Goal: Find specific page/section: Find specific page/section

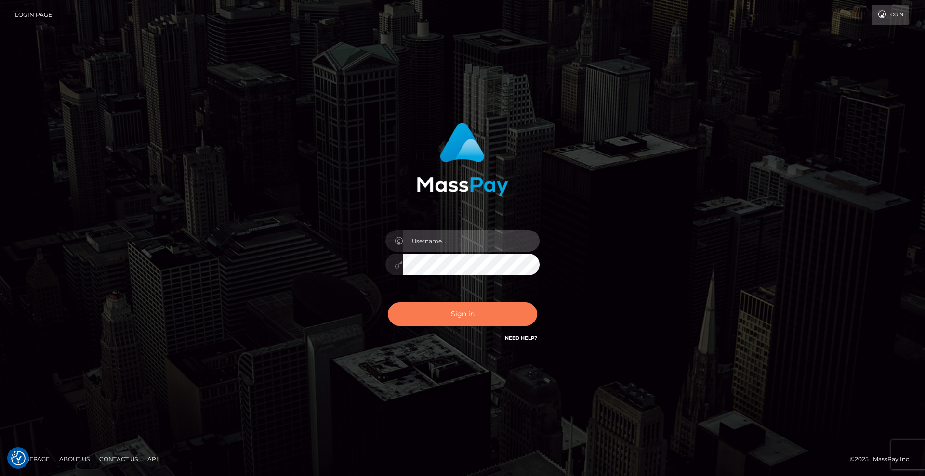
type input "[DEMOGRAPHIC_DATA]"
click at [449, 312] on button "Sign in" at bounding box center [462, 314] width 149 height 24
type input "[DEMOGRAPHIC_DATA]"
click at [518, 316] on button "Sign in" at bounding box center [462, 314] width 149 height 24
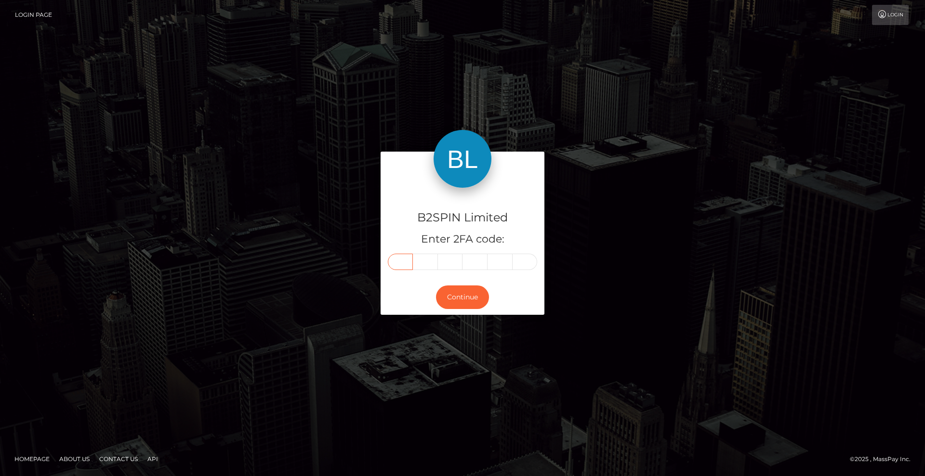
click at [405, 262] on input "text" at bounding box center [400, 262] width 25 height 16
type input "1"
type input "3"
type input "5"
type input "9"
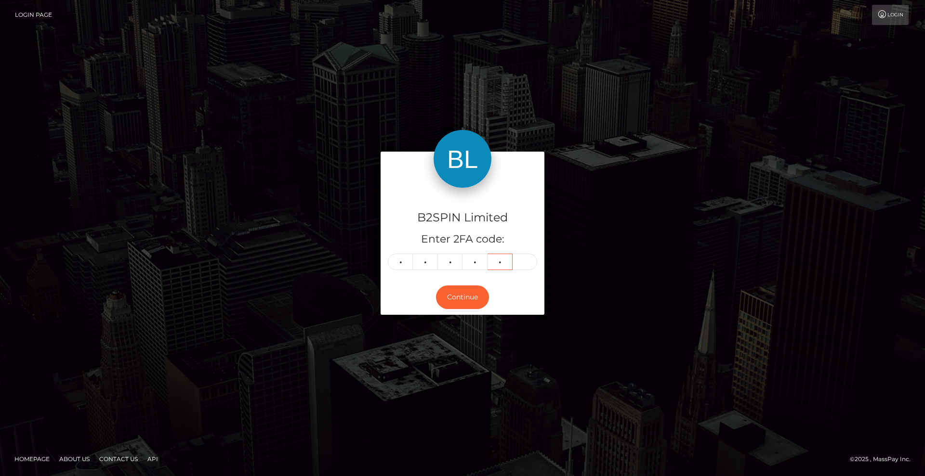
type input "6"
type input "0"
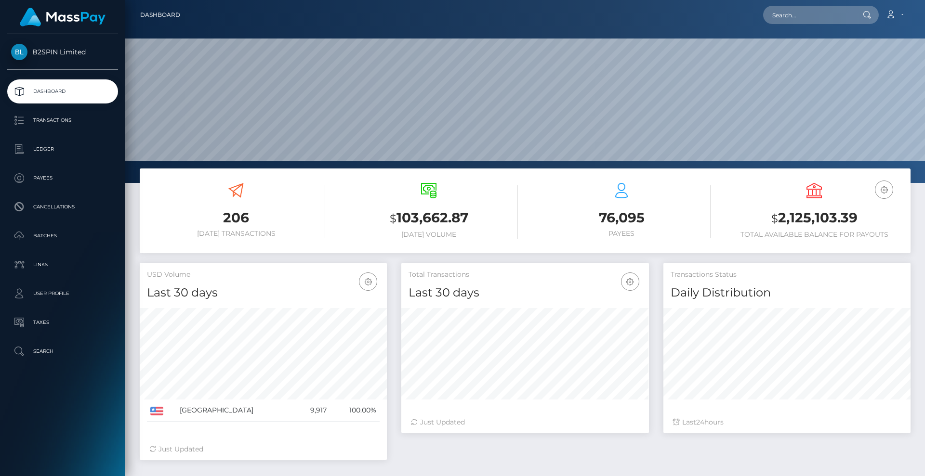
scroll to position [171, 247]
click at [797, 17] on input "text" at bounding box center [808, 15] width 91 height 18
paste input "1699741512"
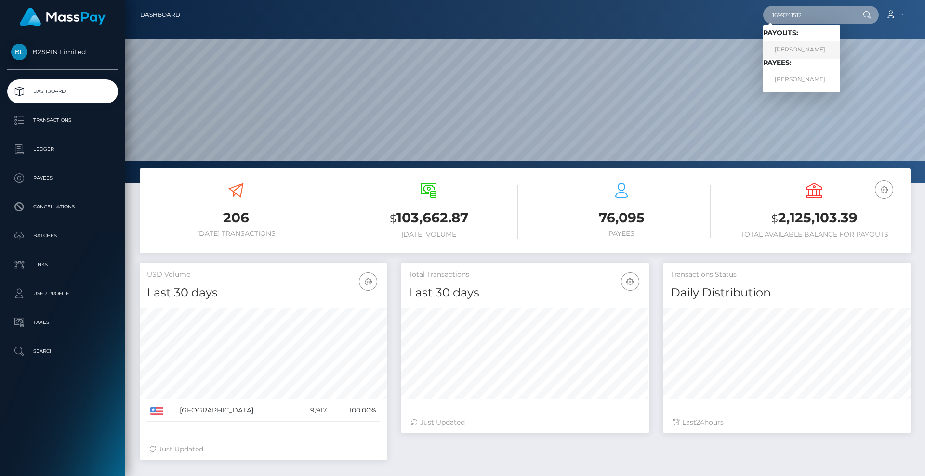
type input "1699741512"
click at [818, 50] on link "PHILOMENA THERESA NAPIERALA" at bounding box center [801, 50] width 77 height 18
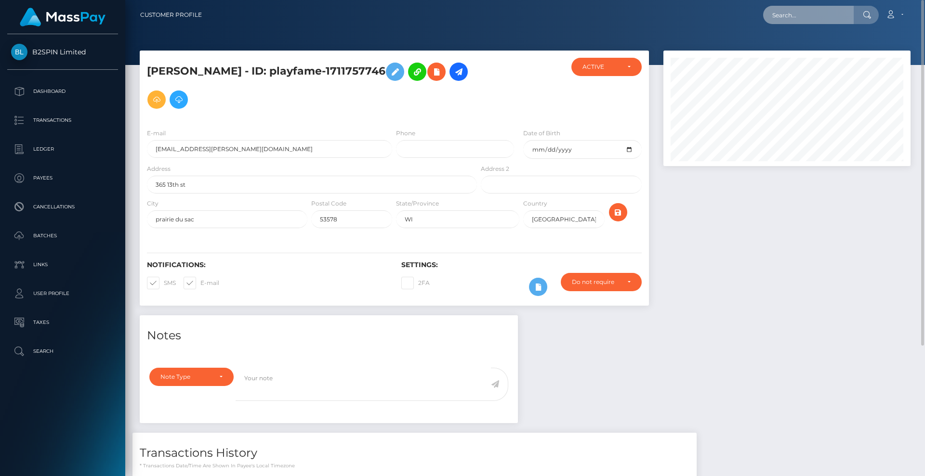
click at [806, 15] on input "text" at bounding box center [808, 15] width 91 height 18
paste input "3207249"
click at [408, 36] on div at bounding box center [524, 32] width 799 height 65
click at [804, 13] on input "3207249" at bounding box center [808, 15] width 91 height 18
drag, startPoint x: 784, startPoint y: 14, endPoint x: 679, endPoint y: 6, distance: 105.3
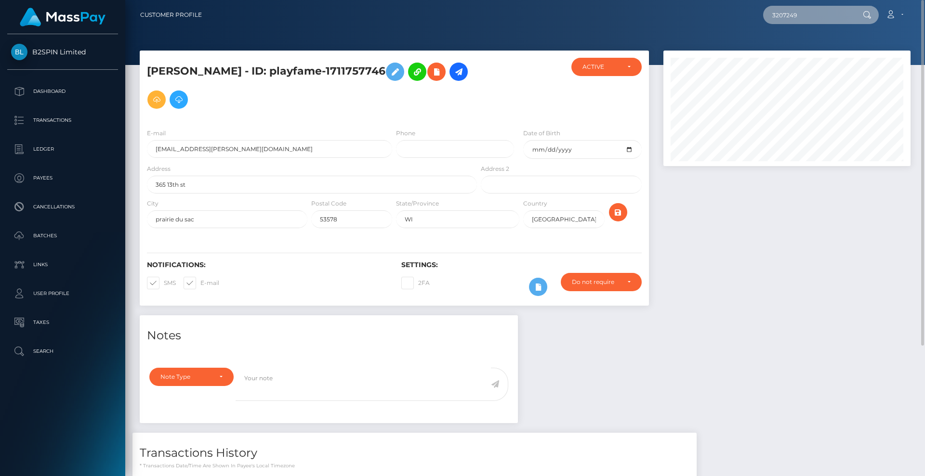
click at [679, 6] on div "3207249 Loading... Loading... Account Edit Profile Logout" at bounding box center [559, 15] width 700 height 20
paste input "1699741512"
type input "1699741512"
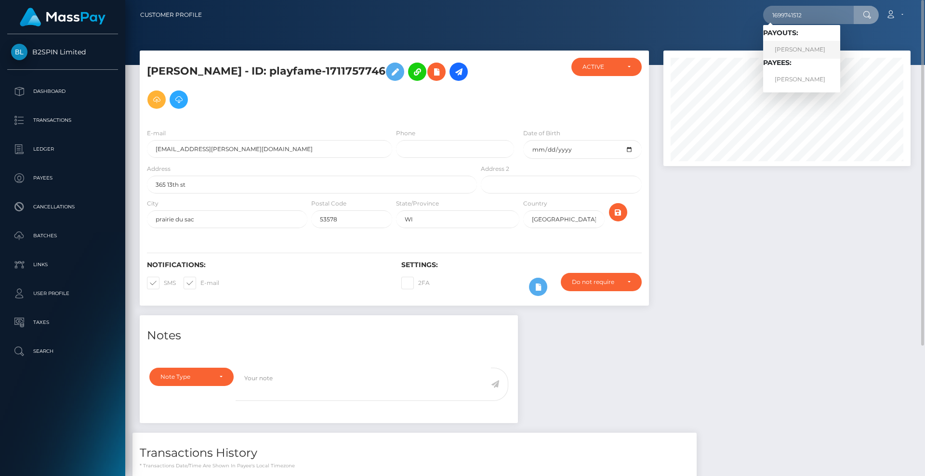
click at [788, 48] on link "PHILOMENA THERESA NAPIERALA" at bounding box center [801, 50] width 77 height 18
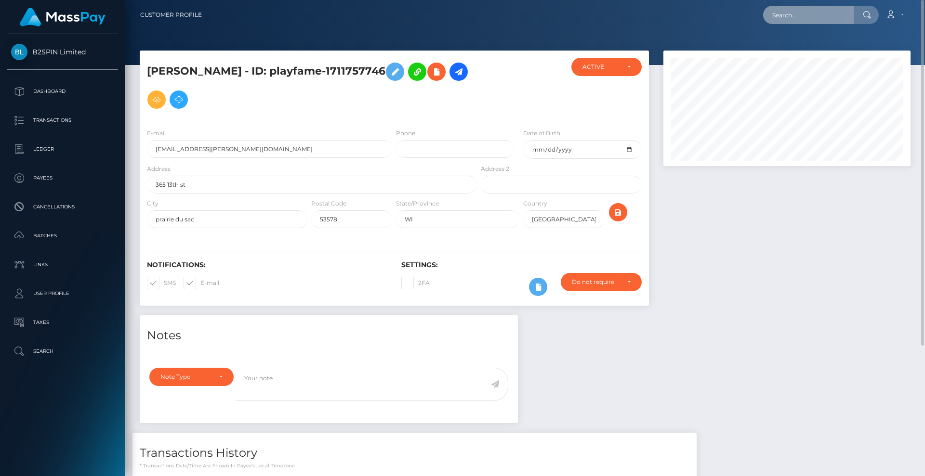
click at [817, 16] on input "text" at bounding box center [808, 15] width 91 height 18
paste input "1699741512"
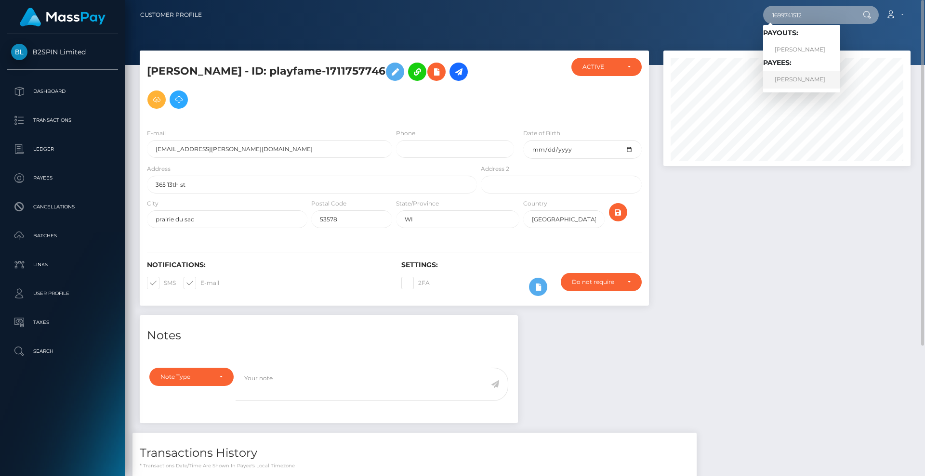
type input "1699741512"
click at [808, 79] on link "[PERSON_NAME]" at bounding box center [801, 80] width 77 height 18
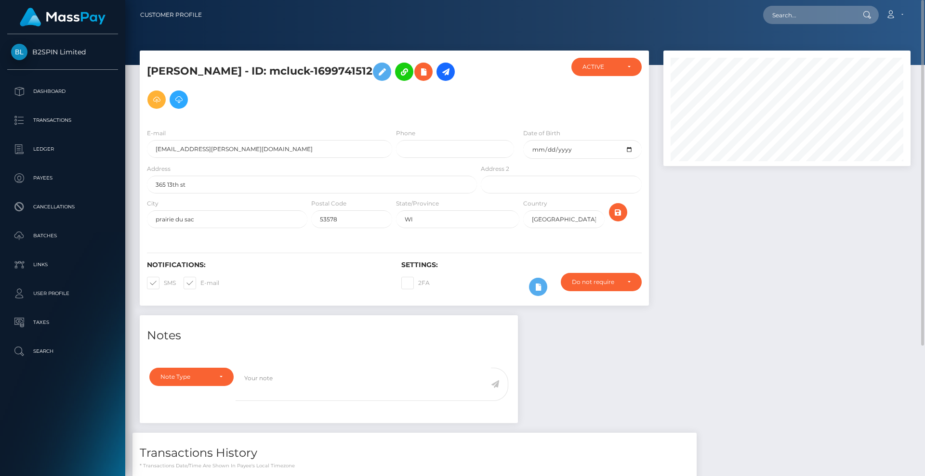
click at [763, 251] on div at bounding box center [786, 183] width 261 height 265
